Goal: Find specific page/section: Find specific page/section

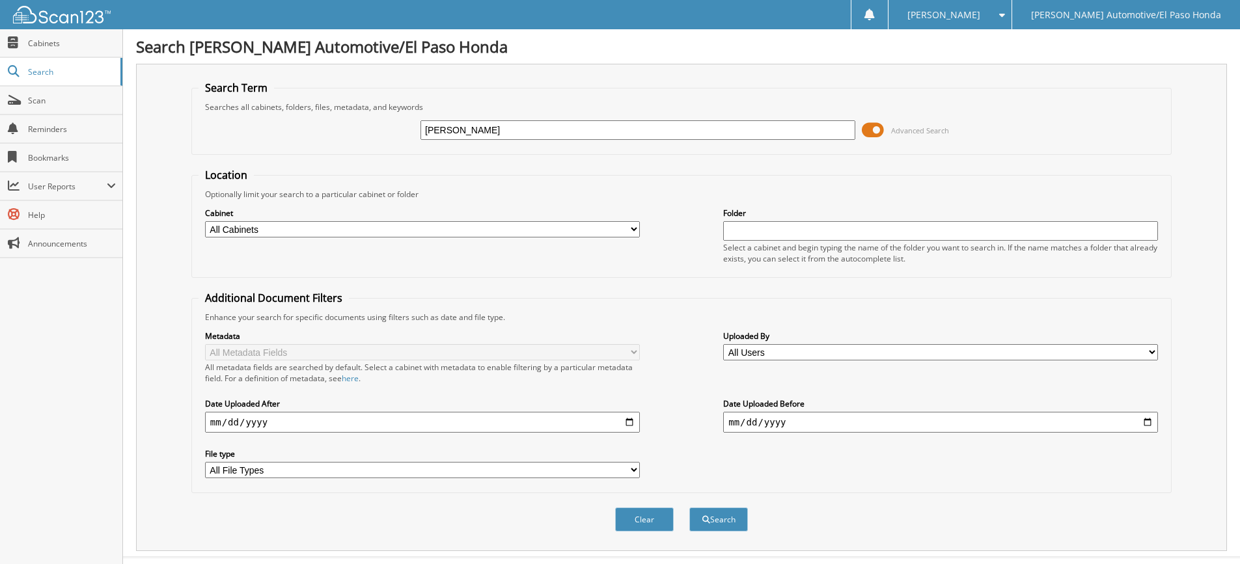
type input "[PERSON_NAME]"
drag, startPoint x: 881, startPoint y: 128, endPoint x: 869, endPoint y: 125, distance: 12.8
click at [880, 128] on span at bounding box center [873, 130] width 22 height 20
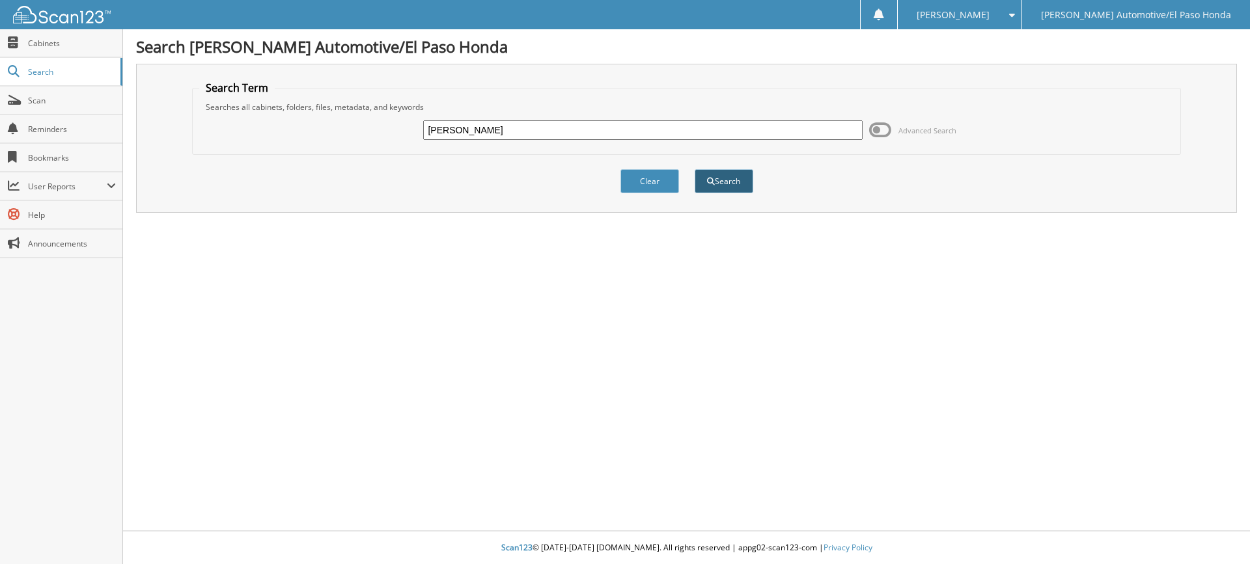
click at [711, 180] on span "submit" at bounding box center [711, 182] width 8 height 8
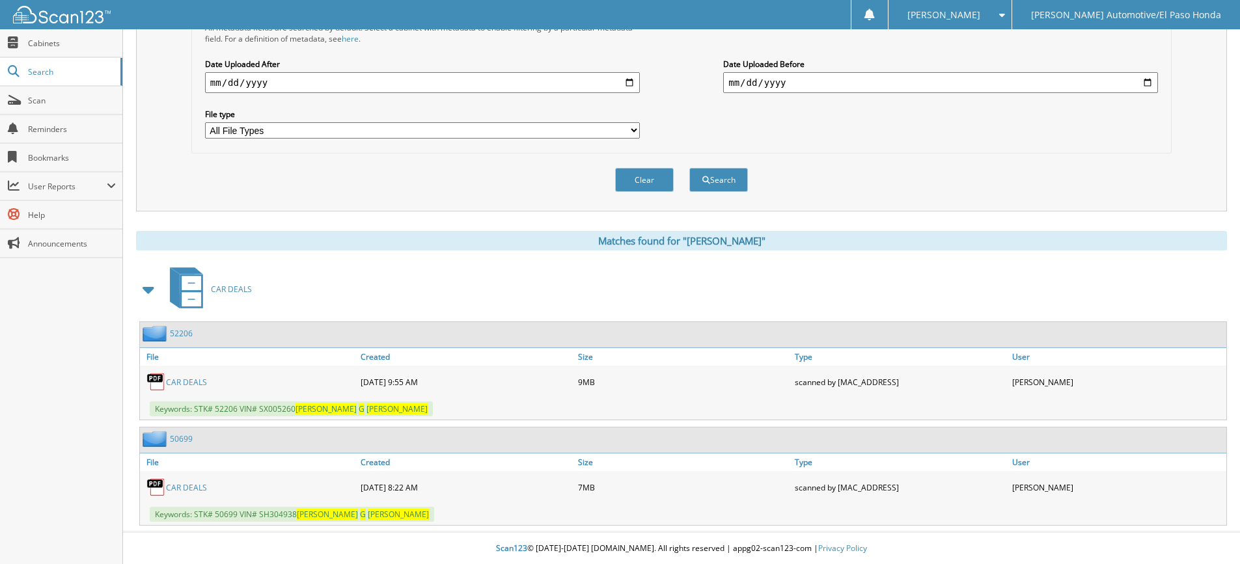
scroll to position [341, 0]
click at [184, 381] on link "CAR DEALS" at bounding box center [186, 381] width 41 height 11
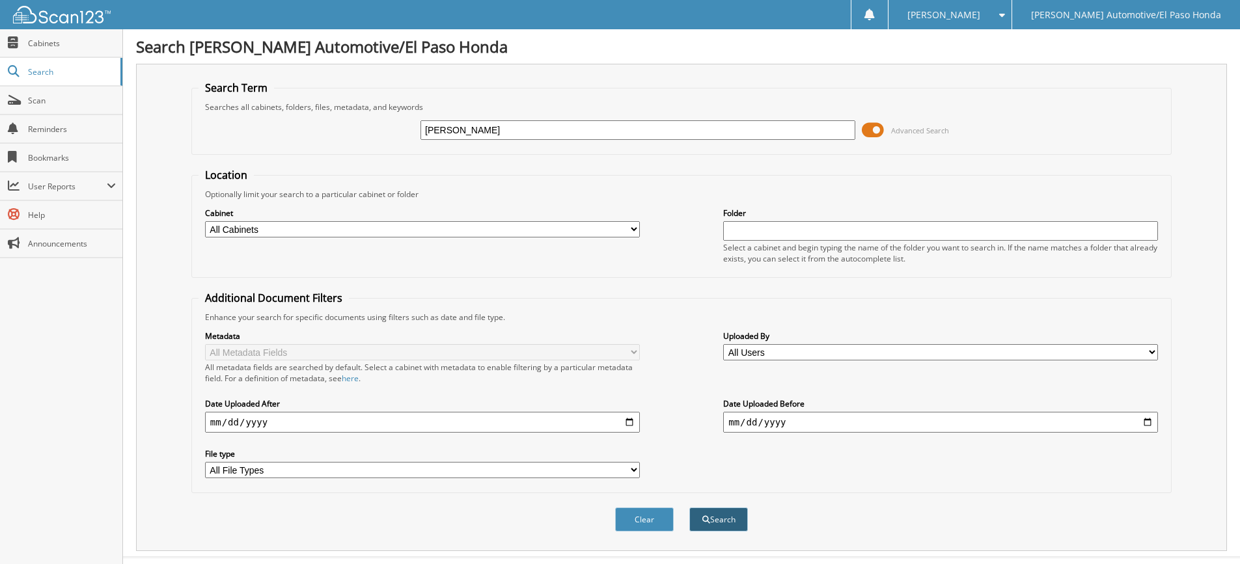
type input "[PERSON_NAME]"
click at [722, 522] on button "Search" at bounding box center [718, 520] width 59 height 24
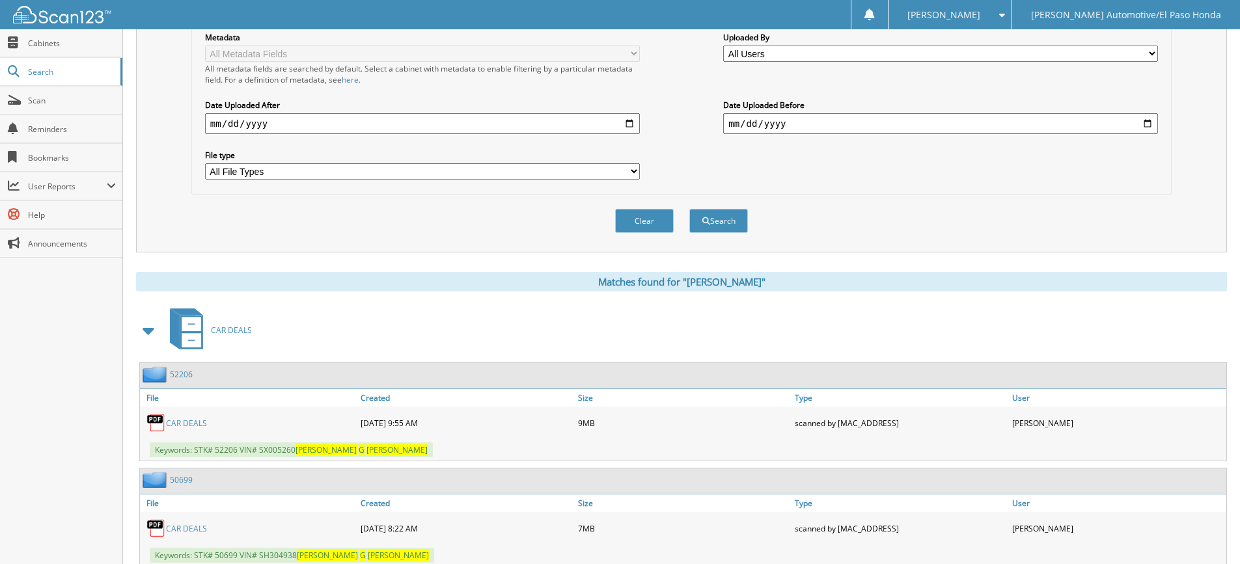
scroll to position [341, 0]
